Goal: Navigation & Orientation: Find specific page/section

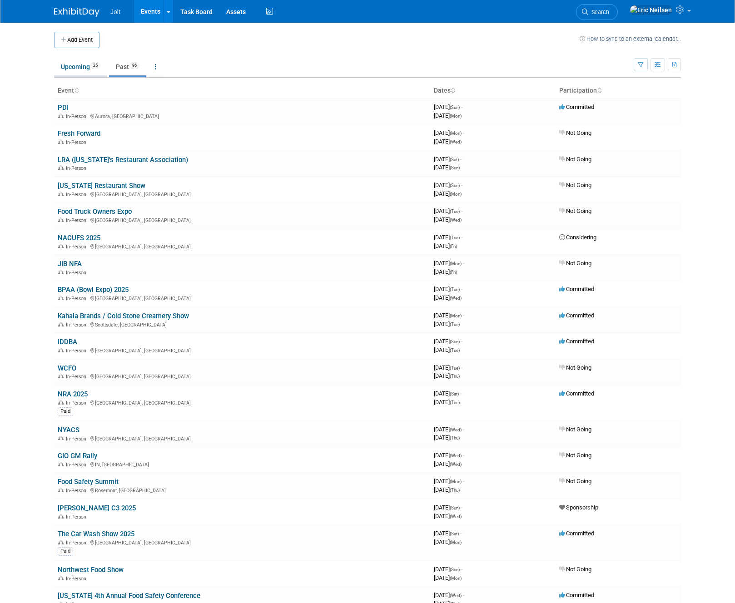
click at [74, 65] on link "Upcoming 25" at bounding box center [80, 66] width 53 height 17
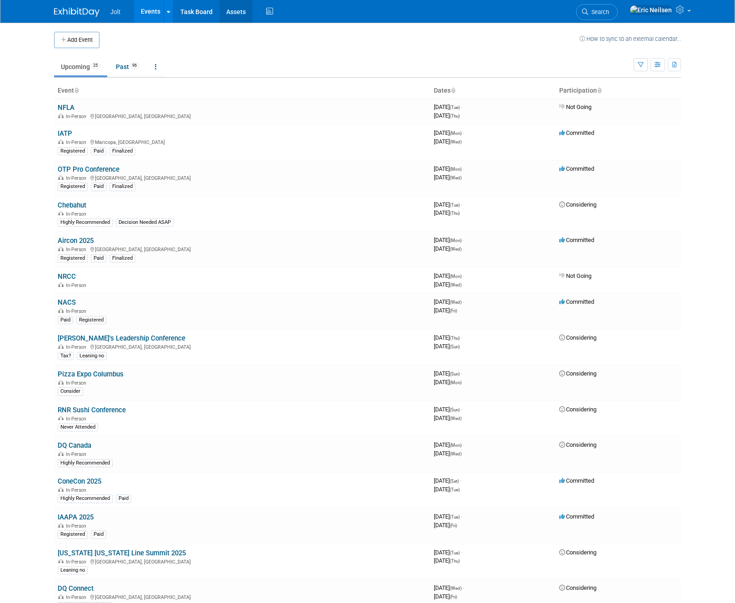
click at [229, 14] on link "Assets" at bounding box center [235, 11] width 33 height 23
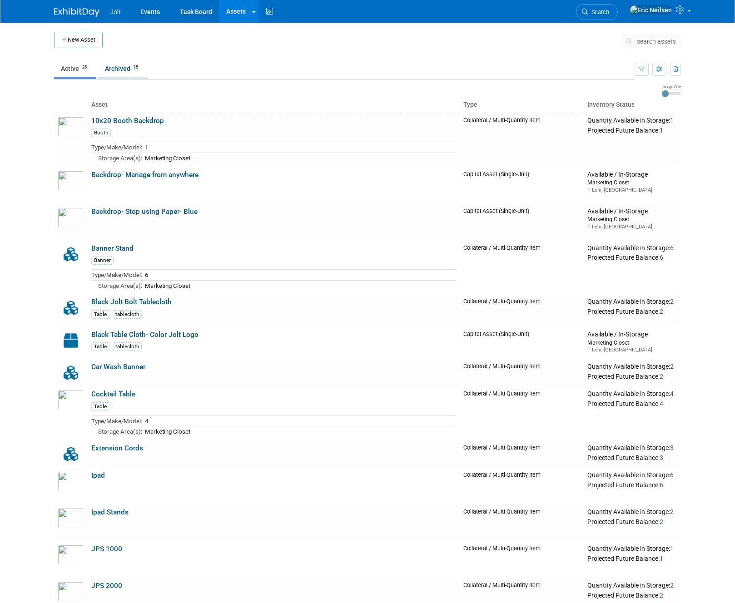
click at [116, 68] on link "Archived 15" at bounding box center [123, 68] width 50 height 17
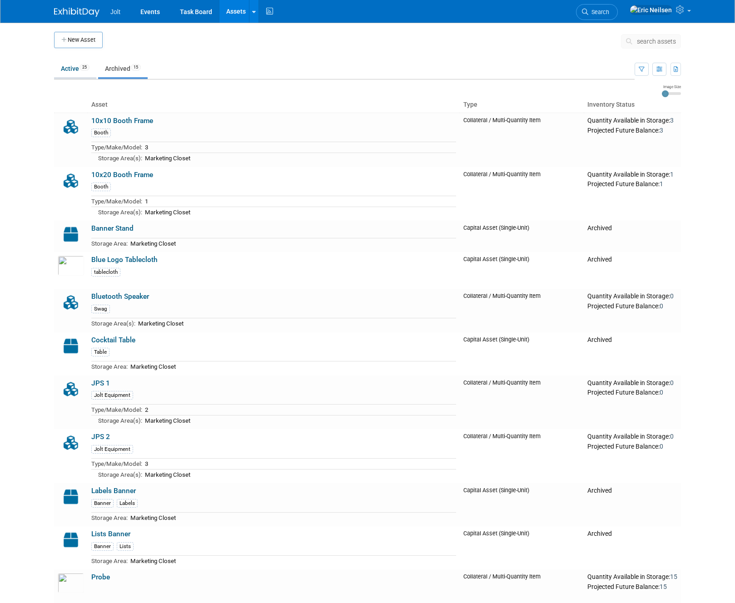
click at [64, 69] on link "Active 25" at bounding box center [75, 68] width 42 height 17
